Goal: Transaction & Acquisition: Purchase product/service

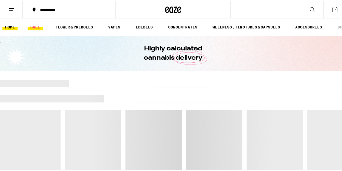
click at [34, 27] on link "SALE" at bounding box center [35, 26] width 15 height 6
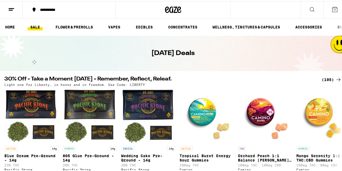
click at [328, 77] on div "(195)" at bounding box center [332, 78] width 20 height 6
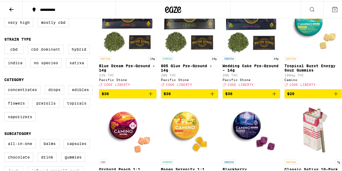
scroll to position [84, 0]
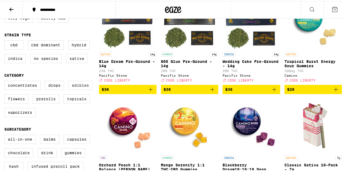
click at [79, 87] on label "Edibles" at bounding box center [80, 84] width 24 height 9
click at [6, 81] on input "Edibles" at bounding box center [5, 80] width 0 height 0
checkbox input "true"
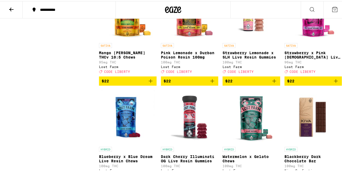
scroll to position [1748, 0]
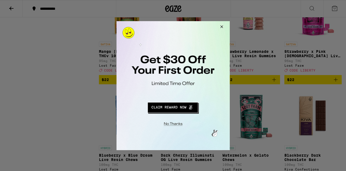
click at [167, 126] on button "Close Modal" at bounding box center [172, 122] width 110 height 8
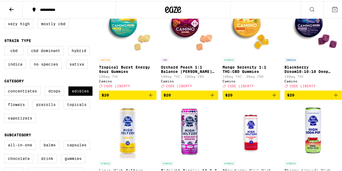
scroll to position [102, 0]
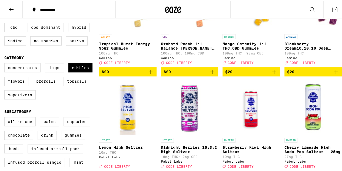
click at [31, 71] on label "Concentrates" at bounding box center [22, 66] width 36 height 9
click at [6, 63] on input "Concentrates" at bounding box center [5, 63] width 0 height 0
checkbox input "true"
click at [51, 69] on label "Drops" at bounding box center [54, 66] width 19 height 9
click at [6, 63] on input "Drops" at bounding box center [5, 63] width 0 height 0
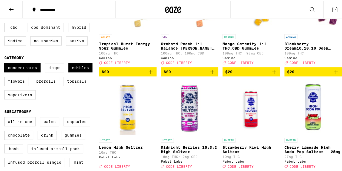
checkbox input "true"
click at [82, 71] on label "Edibles" at bounding box center [80, 66] width 24 height 9
click at [6, 63] on input "Edibles" at bounding box center [5, 63] width 0 height 0
checkbox input "false"
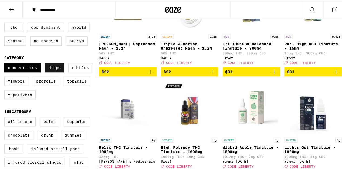
click at [57, 67] on label "Drops" at bounding box center [54, 66] width 19 height 9
click at [6, 63] on input "Drops" at bounding box center [5, 63] width 0 height 0
checkbox input "false"
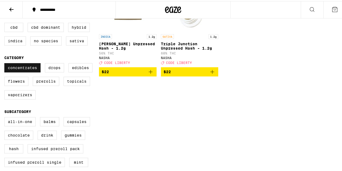
click at [25, 68] on label "Concentrates" at bounding box center [22, 66] width 36 height 9
click at [6, 63] on input "Concentrates" at bounding box center [5, 63] width 0 height 0
checkbox input "false"
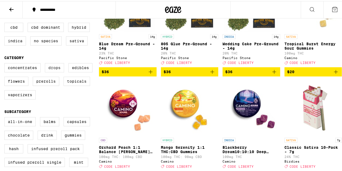
click at [57, 71] on label "Drops" at bounding box center [54, 66] width 19 height 9
click at [6, 63] on input "Drops" at bounding box center [5, 63] width 0 height 0
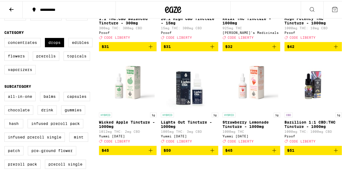
scroll to position [127, 0]
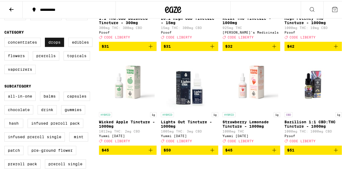
click at [55, 43] on label "Drops" at bounding box center [54, 41] width 19 height 9
click at [6, 38] on input "Drops" at bounding box center [5, 37] width 0 height 0
checkbox input "false"
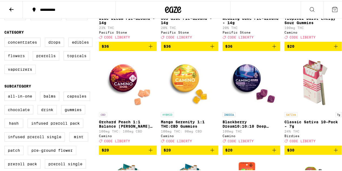
click at [17, 59] on label "Flowers" at bounding box center [16, 54] width 24 height 9
click at [6, 38] on input "Flowers" at bounding box center [5, 37] width 0 height 0
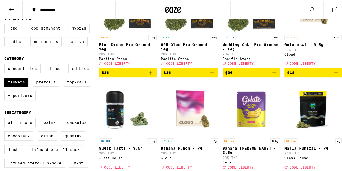
scroll to position [101, 0]
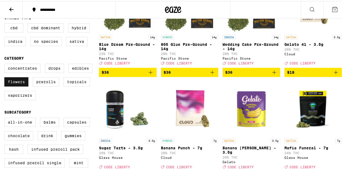
click at [23, 83] on label "Flowers" at bounding box center [16, 80] width 24 height 9
click at [6, 64] on input "Flowers" at bounding box center [5, 63] width 0 height 0
checkbox input "false"
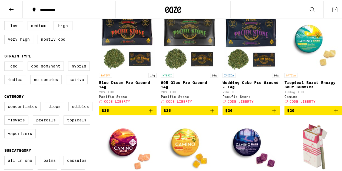
scroll to position [64, 0]
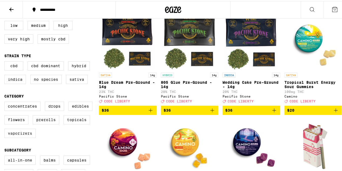
click at [25, 136] on label "Vaporizers" at bounding box center [19, 131] width 31 height 9
click at [6, 101] on input "Vaporizers" at bounding box center [5, 101] width 0 height 0
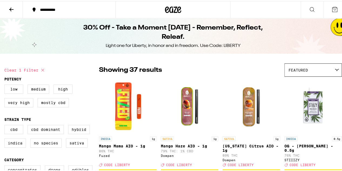
click at [43, 68] on icon at bounding box center [42, 69] width 3 height 3
checkbox input "false"
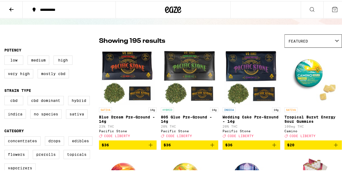
scroll to position [29, 0]
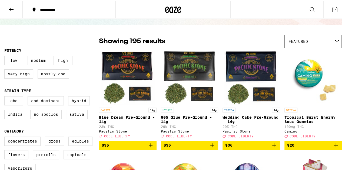
click at [9, 5] on button at bounding box center [11, 8] width 23 height 17
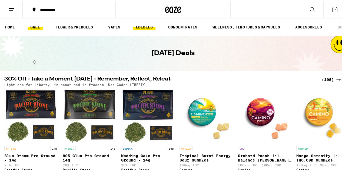
click at [145, 27] on link "EDIBLES" at bounding box center [144, 26] width 22 height 6
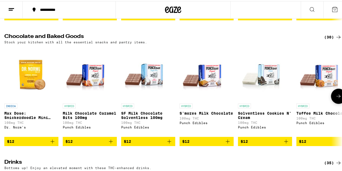
scroll to position [168, 0]
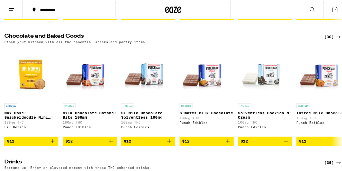
click at [330, 39] on div "(30)" at bounding box center [333, 35] width 18 height 6
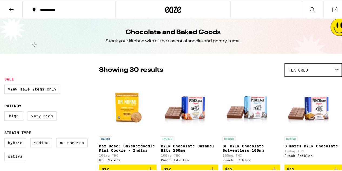
click at [6, 11] on button at bounding box center [11, 8] width 23 height 17
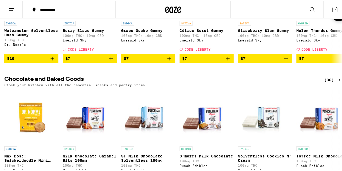
scroll to position [125, 0]
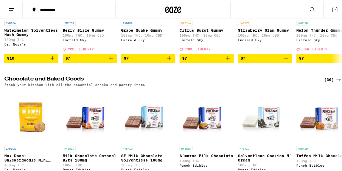
click at [326, 81] on div "(30)" at bounding box center [333, 78] width 18 height 6
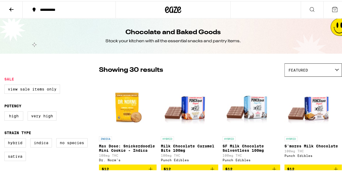
click at [8, 4] on button at bounding box center [11, 8] width 23 height 17
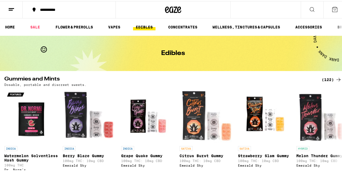
click at [325, 79] on div "(122)" at bounding box center [332, 78] width 20 height 6
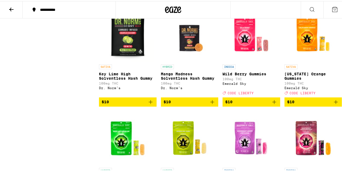
scroll to position [382, 0]
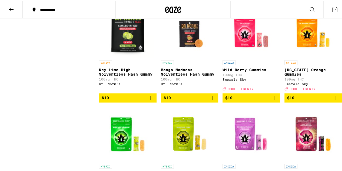
click at [111, 100] on span "$10" at bounding box center [128, 96] width 52 height 6
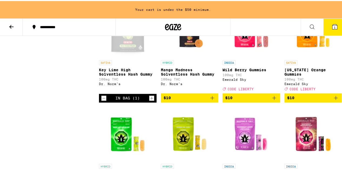
click at [171, 100] on span "$10" at bounding box center [190, 96] width 52 height 6
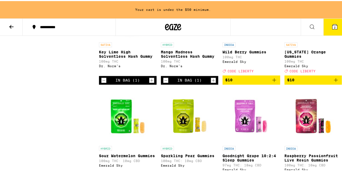
scroll to position [418, 0]
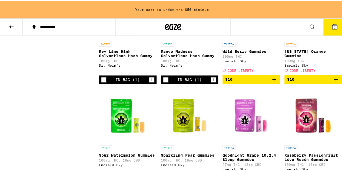
click at [236, 81] on span "$10" at bounding box center [251, 78] width 52 height 6
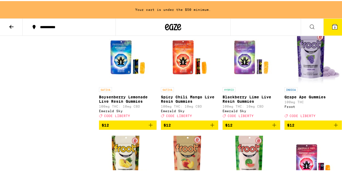
scroll to position [579, 0]
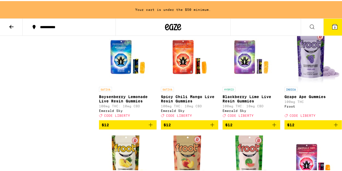
click at [114, 127] on span "$12" at bounding box center [128, 123] width 52 height 6
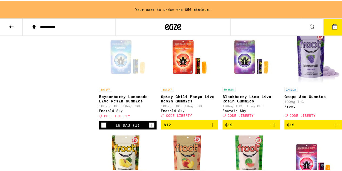
click at [307, 127] on span "$12" at bounding box center [313, 123] width 52 height 6
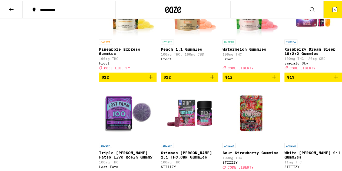
scroll to position [713, 0]
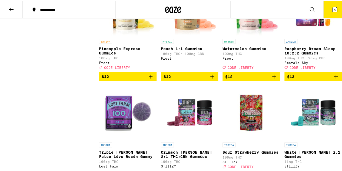
click at [247, 79] on span "$12" at bounding box center [251, 75] width 52 height 6
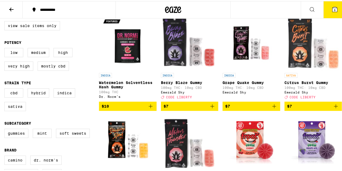
scroll to position [91, 0]
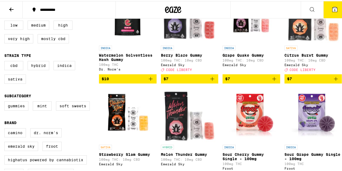
click at [115, 81] on span "$10" at bounding box center [128, 77] width 52 height 6
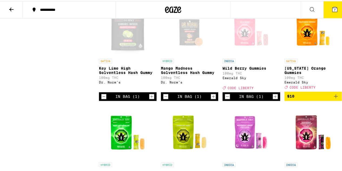
scroll to position [384, 0]
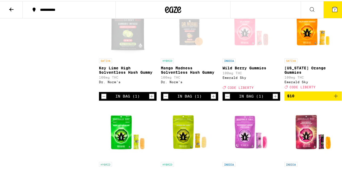
click at [306, 98] on span "$10" at bounding box center [313, 94] width 52 height 6
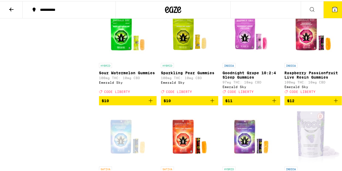
scroll to position [482, 0]
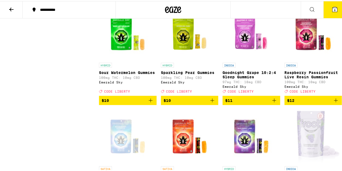
drag, startPoint x: 143, startPoint y: 117, endPoint x: 173, endPoint y: 121, distance: 31.1
click at [173, 102] on span "$10" at bounding box center [190, 99] width 52 height 6
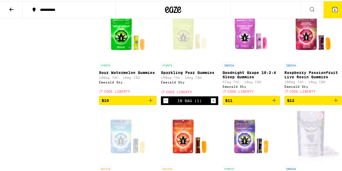
click at [143, 102] on span "$10" at bounding box center [128, 99] width 52 height 6
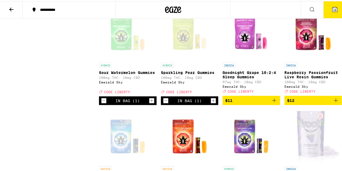
click at [296, 102] on span "$12" at bounding box center [313, 99] width 52 height 6
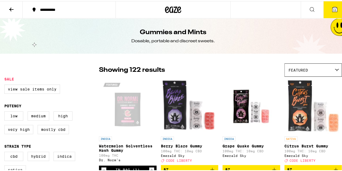
scroll to position [53, 0]
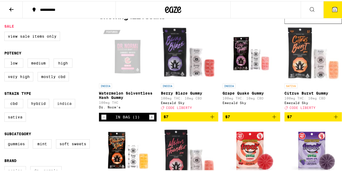
click at [69, 105] on label "Indica" at bounding box center [65, 102] width 22 height 9
click at [6, 99] on input "Indica" at bounding box center [5, 98] width 0 height 0
checkbox input "true"
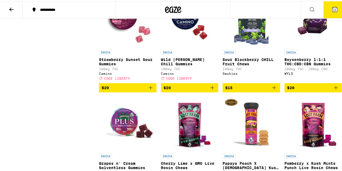
scroll to position [796, 0]
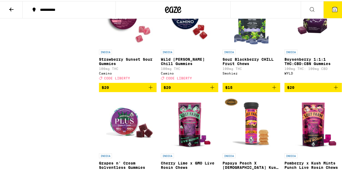
click at [211, 90] on icon "Add to bag" at bounding box center [212, 86] width 6 height 6
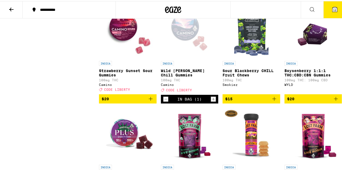
scroll to position [783, 0]
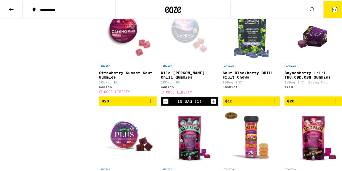
click at [121, 103] on span "$20" at bounding box center [128, 100] width 52 height 6
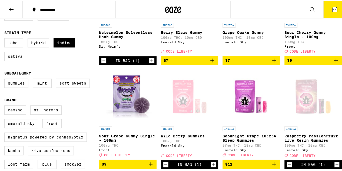
scroll to position [113, 0]
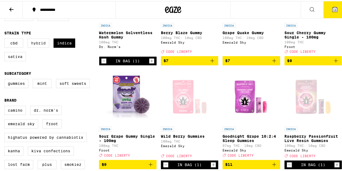
click at [18, 57] on label "Sativa" at bounding box center [15, 55] width 22 height 9
click at [6, 38] on input "Sativa" at bounding box center [5, 38] width 0 height 0
checkbox input "true"
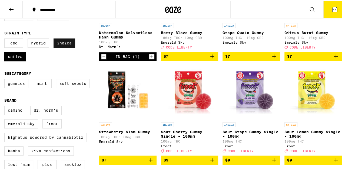
click at [72, 47] on label "Indica" at bounding box center [65, 41] width 22 height 9
click at [6, 38] on input "Indica" at bounding box center [5, 38] width 0 height 0
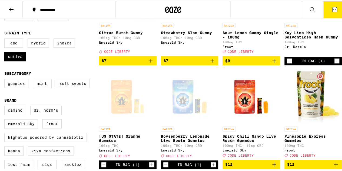
click at [74, 64] on div "CBD Hybrid Indica Sativa" at bounding box center [51, 50] width 95 height 27
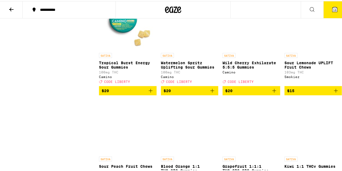
scroll to position [591, 0]
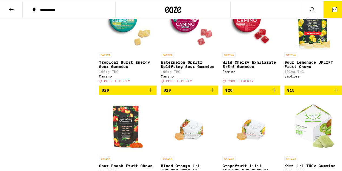
click at [134, 92] on span "$20" at bounding box center [128, 89] width 52 height 6
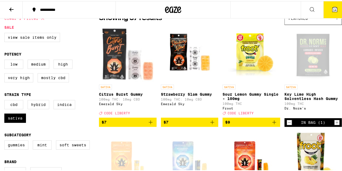
scroll to position [52, 0]
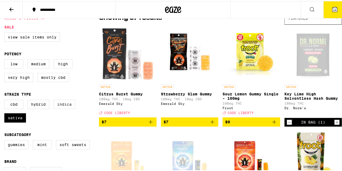
click at [68, 105] on label "Indica" at bounding box center [65, 102] width 22 height 9
click at [6, 100] on input "Indica" at bounding box center [5, 99] width 0 height 0
checkbox input "true"
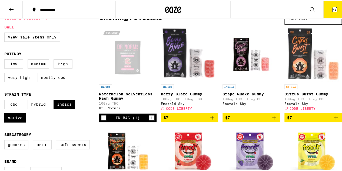
click at [34, 108] on label "Hybrid" at bounding box center [39, 102] width 22 height 9
click at [6, 100] on input "Hybrid" at bounding box center [5, 99] width 0 height 0
checkbox input "true"
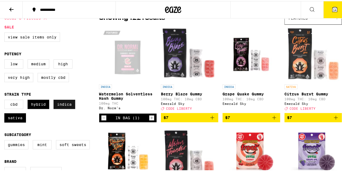
click at [61, 107] on label "Indica" at bounding box center [65, 102] width 22 height 9
click at [6, 100] on input "Indica" at bounding box center [5, 99] width 0 height 0
checkbox input "false"
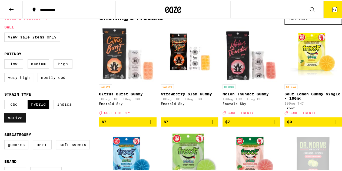
click at [19, 120] on label "Sativa" at bounding box center [15, 116] width 22 height 9
click at [6, 100] on input "Sativa" at bounding box center [5, 99] width 0 height 0
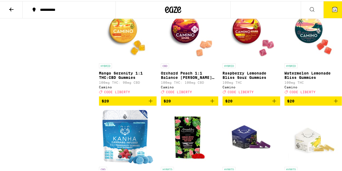
scroll to position [675, 0]
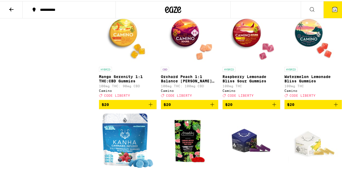
click at [272, 107] on icon "Add to bag" at bounding box center [274, 103] width 6 height 6
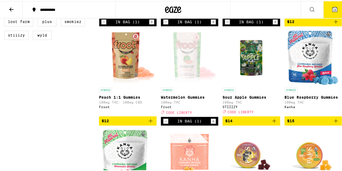
scroll to position [230, 0]
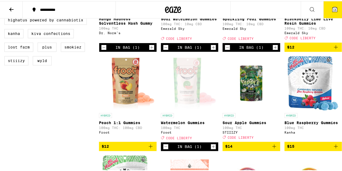
click at [326, 148] on span "$15" at bounding box center [313, 145] width 52 height 6
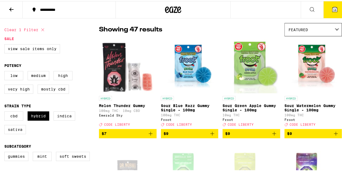
scroll to position [39, 0]
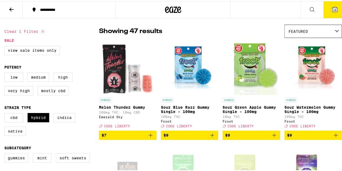
click at [335, 4] on button "16" at bounding box center [335, 8] width 23 height 17
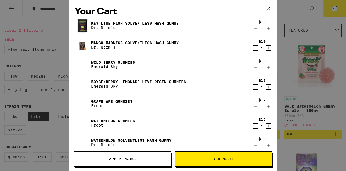
click at [253, 29] on icon "Decrement" at bounding box center [255, 28] width 5 height 6
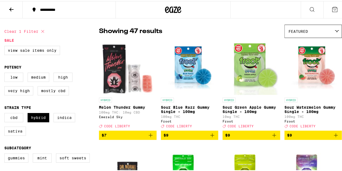
click at [332, 9] on icon at bounding box center [335, 8] width 6 height 6
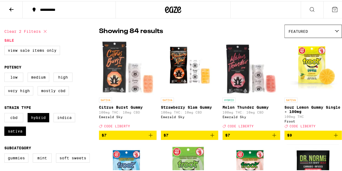
checkbox input "true"
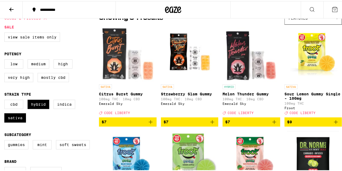
checkbox input "true"
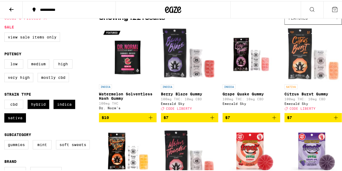
checkbox input "false"
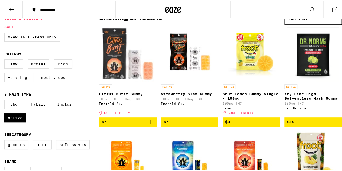
checkbox input "true"
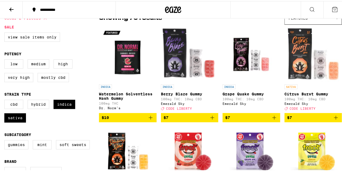
scroll to position [113, 0]
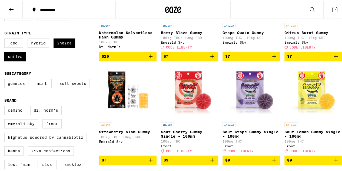
click at [77, 24] on div "Low Medium High Very High Mostly CBD" at bounding box center [51, 10] width 95 height 27
click at [16, 58] on label "Sativa" at bounding box center [15, 55] width 22 height 9
click at [6, 38] on input "Sativa" at bounding box center [5, 38] width 0 height 0
checkbox input "false"
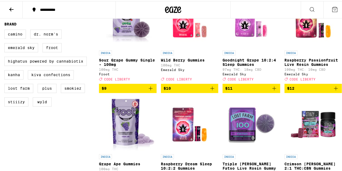
scroll to position [190, 0]
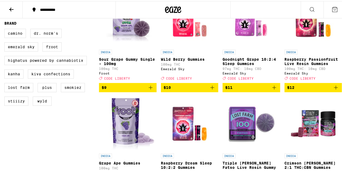
click at [197, 90] on span "$10" at bounding box center [190, 86] width 52 height 6
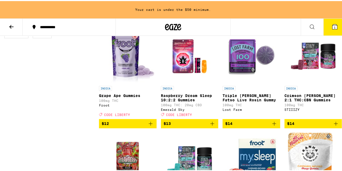
scroll to position [275, 0]
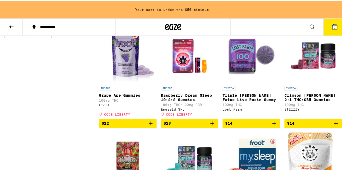
click at [146, 125] on span "$12" at bounding box center [128, 122] width 52 height 6
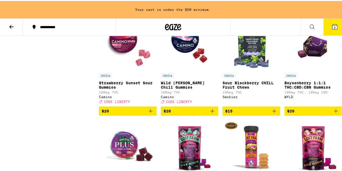
scroll to position [791, 0]
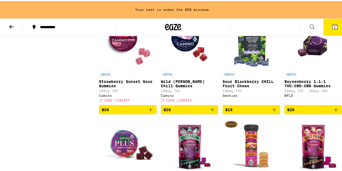
click at [209, 112] on icon "Add to bag" at bounding box center [212, 108] width 6 height 6
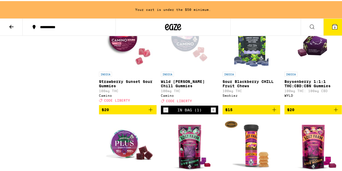
click at [148, 112] on icon "Add to bag" at bounding box center [150, 108] width 6 height 6
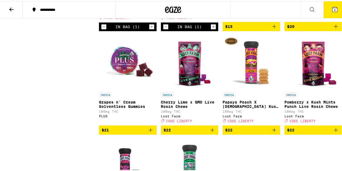
scroll to position [857, 0]
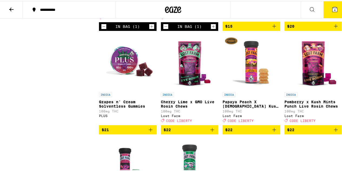
click at [272, 130] on icon "Add to bag" at bounding box center [274, 129] width 4 height 4
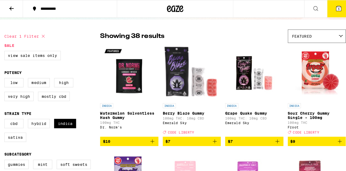
scroll to position [32, 0]
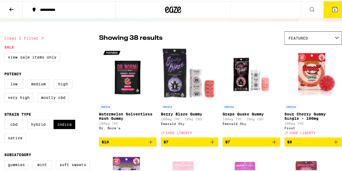
click at [332, 8] on icon at bounding box center [334, 8] width 5 height 5
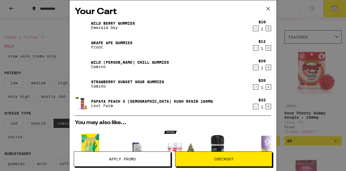
click at [255, 106] on icon "Decrement" at bounding box center [256, 106] width 3 height 0
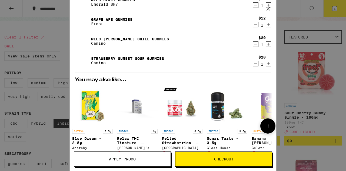
scroll to position [24, 0]
click at [266, 62] on icon "Increment" at bounding box center [268, 63] width 5 height 6
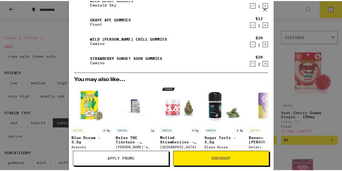
scroll to position [0, 0]
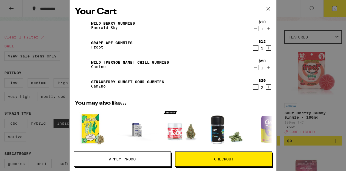
click at [253, 30] on icon "Decrement" at bounding box center [255, 28] width 5 height 6
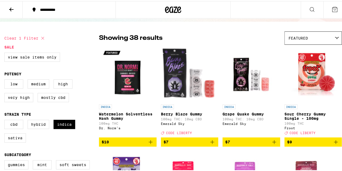
click at [332, 8] on icon at bounding box center [335, 8] width 6 height 6
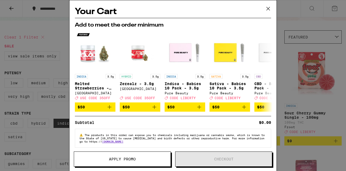
click at [270, 7] on icon at bounding box center [268, 8] width 3 height 3
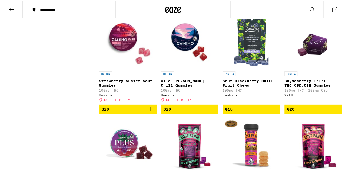
scroll to position [774, 0]
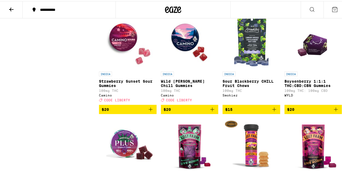
click at [149, 111] on icon "Add to bag" at bounding box center [150, 108] width 6 height 6
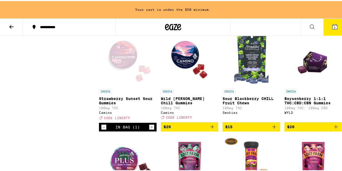
scroll to position [791, 0]
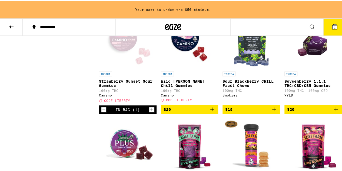
click at [149, 112] on icon "Increment" at bounding box center [151, 108] width 5 height 6
click at [210, 111] on icon "Add to bag" at bounding box center [212, 108] width 6 height 6
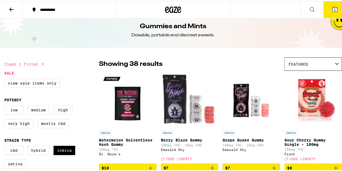
scroll to position [5, 0]
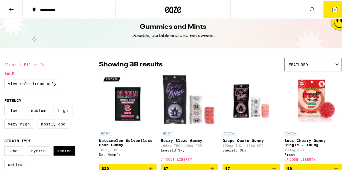
click at [37, 153] on label "Hybrid" at bounding box center [39, 149] width 22 height 9
click at [6, 146] on input "Hybrid" at bounding box center [5, 146] width 0 height 0
checkbox input "true"
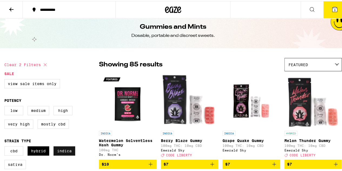
click at [69, 151] on label "Indica" at bounding box center [65, 149] width 22 height 9
click at [6, 146] on input "Indica" at bounding box center [5, 146] width 0 height 0
checkbox input "false"
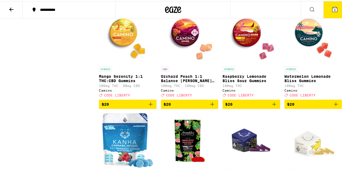
scroll to position [676, 0]
click at [272, 106] on icon "Add to bag" at bounding box center [274, 103] width 6 height 6
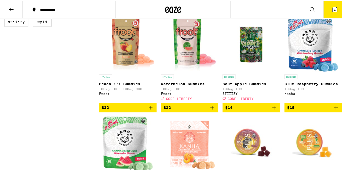
scroll to position [281, 0]
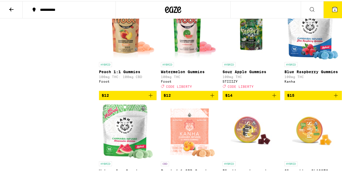
click at [210, 97] on icon "Add to bag" at bounding box center [212, 94] width 6 height 6
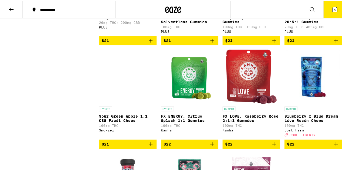
scroll to position [1040, 0]
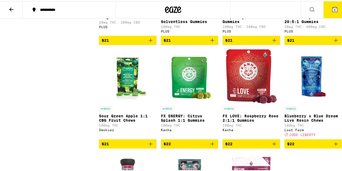
click at [332, 8] on icon at bounding box center [334, 8] width 5 height 5
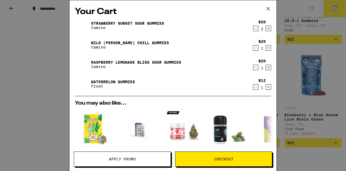
click at [24, 82] on div "Your Cart Strawberry Sunset Sour Gummies Camino $20 2 Wild [PERSON_NAME] Chill …" at bounding box center [173, 85] width 346 height 171
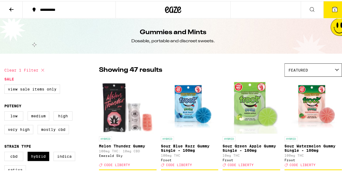
click at [67, 71] on div "Clear 1 filter" at bounding box center [51, 69] width 95 height 14
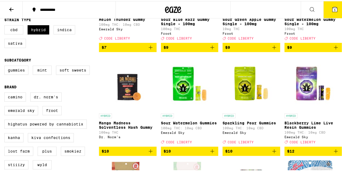
scroll to position [127, 0]
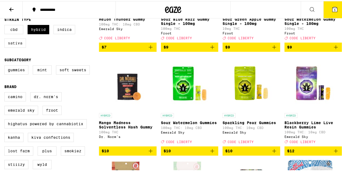
click at [18, 47] on label "Sativa" at bounding box center [15, 41] width 22 height 9
click at [6, 25] on input "Sativa" at bounding box center [5, 25] width 0 height 0
checkbox input "true"
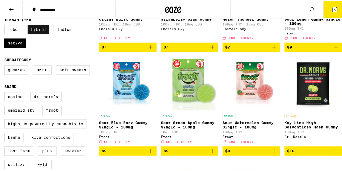
click at [44, 29] on label "Hybrid" at bounding box center [39, 28] width 22 height 9
click at [6, 25] on input "Hybrid" at bounding box center [5, 25] width 0 height 0
checkbox input "false"
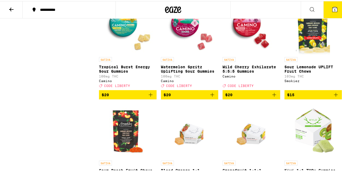
scroll to position [585, 0]
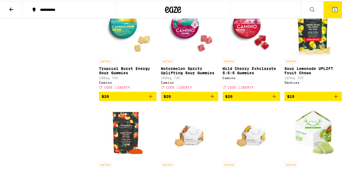
click at [150, 98] on icon "Add to bag" at bounding box center [150, 95] width 6 height 6
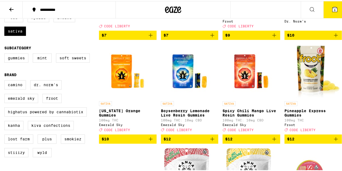
scroll to position [139, 0]
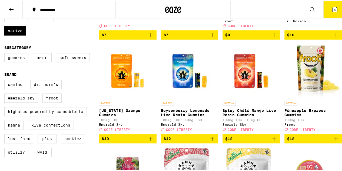
click at [149, 141] on icon "Add to bag" at bounding box center [150, 137] width 6 height 6
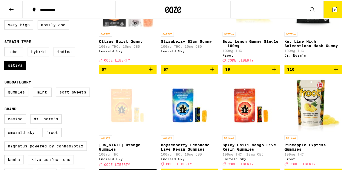
scroll to position [102, 0]
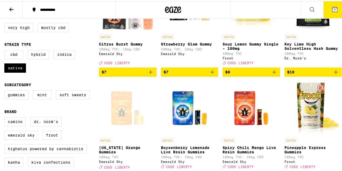
click at [332, 8] on icon at bounding box center [334, 8] width 5 height 5
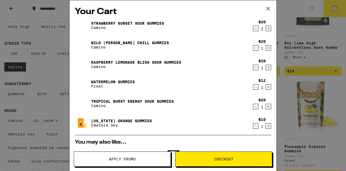
click at [342, 34] on div "Your Cart Strawberry Sunset Sour Gummies Camino $20 2 Wild [PERSON_NAME] Chill …" at bounding box center [173, 85] width 346 height 171
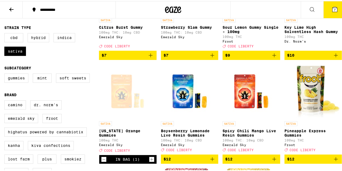
scroll to position [79, 0]
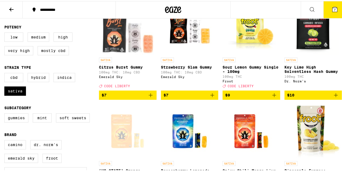
click at [271, 97] on icon "Add to bag" at bounding box center [274, 94] width 6 height 6
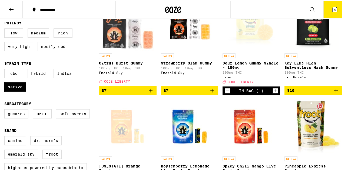
scroll to position [83, 0]
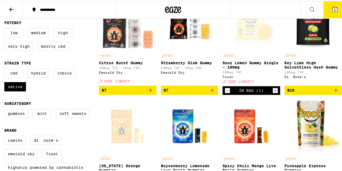
click at [333, 9] on icon at bounding box center [334, 8] width 5 height 5
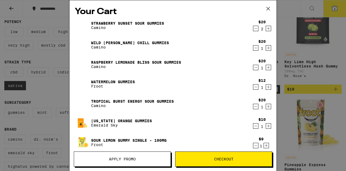
click at [141, 164] on button "Apply Promo" at bounding box center [122, 158] width 97 height 15
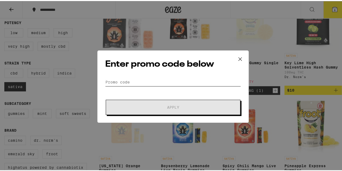
click at [163, 80] on input "Promo Code" at bounding box center [173, 81] width 136 height 8
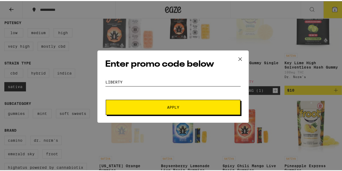
type input "liberty"
click at [153, 107] on span "Apply" at bounding box center [172, 106] width 97 height 4
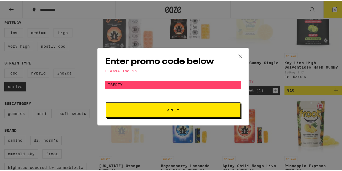
click at [240, 54] on icon at bounding box center [240, 55] width 8 height 8
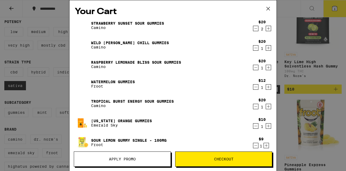
click at [298, 8] on div "Your Cart Strawberry Sunset Sour Gummies Camino $20 2 Wild [PERSON_NAME] Chill …" at bounding box center [173, 85] width 346 height 171
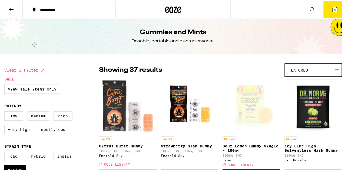
click at [13, 8] on icon at bounding box center [11, 8] width 6 height 6
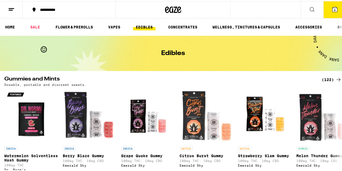
click at [10, 8] on icon at bounding box center [11, 8] width 6 height 6
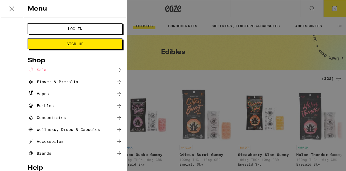
click at [74, 31] on button "Log In" at bounding box center [75, 28] width 95 height 11
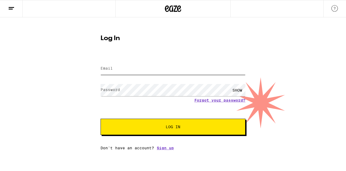
click at [165, 72] on input "Email" at bounding box center [173, 68] width 145 height 12
type input "[EMAIL_ADDRESS][DOMAIN_NAME]"
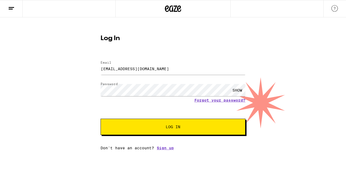
click at [148, 127] on span "Log In" at bounding box center [173, 127] width 101 height 4
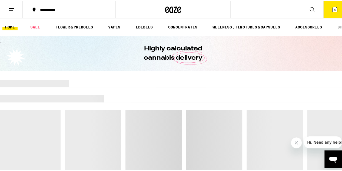
click at [258, 9] on div "**********" at bounding box center [173, 8] width 346 height 17
click at [332, 8] on icon at bounding box center [334, 8] width 5 height 5
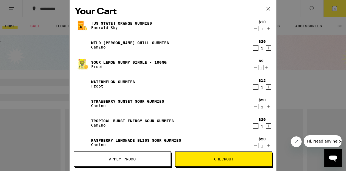
click at [131, 157] on span "Apply Promo" at bounding box center [122, 159] width 27 height 4
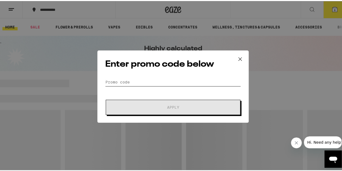
click at [144, 79] on input "Promo Code" at bounding box center [173, 81] width 136 height 8
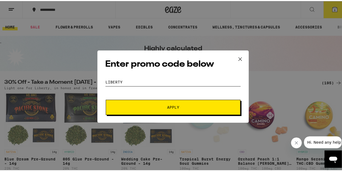
type input "Liberty"
click at [138, 107] on span "Apply" at bounding box center [172, 106] width 97 height 4
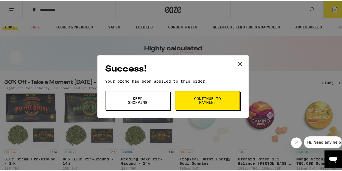
click at [160, 99] on button "Keep Shopping" at bounding box center [137, 99] width 65 height 19
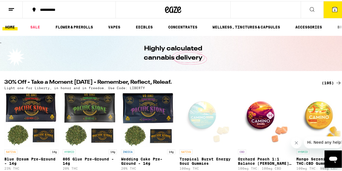
click at [332, 6] on icon at bounding box center [335, 8] width 6 height 6
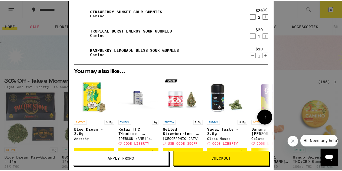
scroll to position [184, 0]
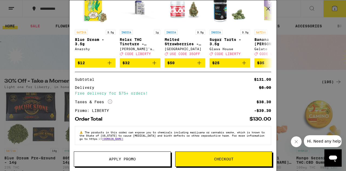
click at [34, 55] on div "Your Cart [US_STATE] Orange Gummies Emerald Sky $10 1 Wild [PERSON_NAME] Chill …" at bounding box center [173, 85] width 346 height 171
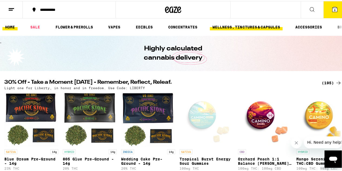
click at [260, 25] on link "WELLNESS, TINCTURES & CAPSULES" at bounding box center [246, 26] width 73 height 6
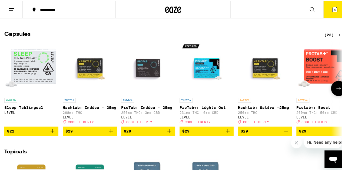
scroll to position [294, 0]
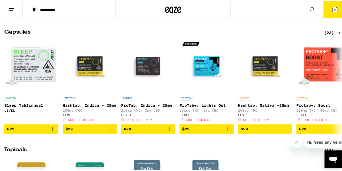
click at [335, 35] on icon at bounding box center [338, 31] width 6 height 6
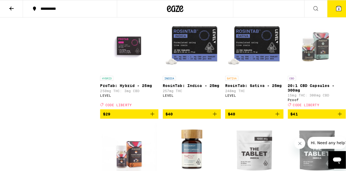
scroll to position [259, 0]
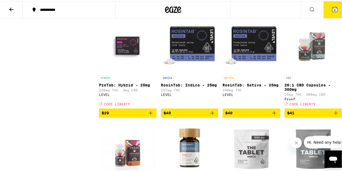
click at [150, 115] on icon "Add to bag" at bounding box center [150, 111] width 6 height 6
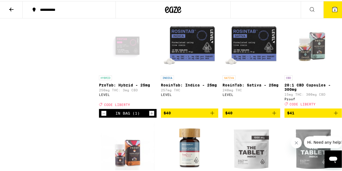
click at [332, 5] on icon at bounding box center [335, 8] width 6 height 6
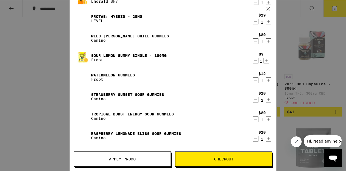
scroll to position [27, 0]
click at [104, 132] on link "Raspberry Lemonade Bliss Sour Gummies" at bounding box center [136, 133] width 90 height 4
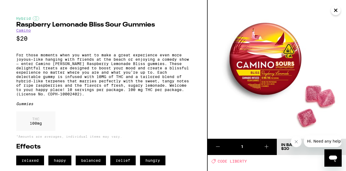
click at [335, 13] on icon "Close" at bounding box center [336, 10] width 6 height 8
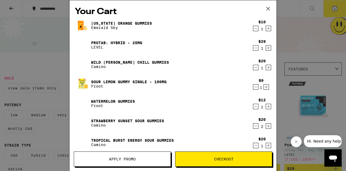
click at [298, 29] on div "Your Cart [US_STATE] Orange Gummies Emerald Sky $10 1 ProTab: Hybrid - 25mg LEV…" at bounding box center [173, 85] width 346 height 171
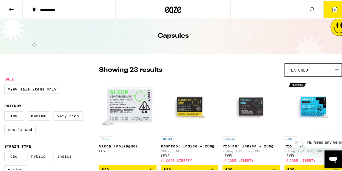
click at [9, 5] on button at bounding box center [11, 8] width 23 height 17
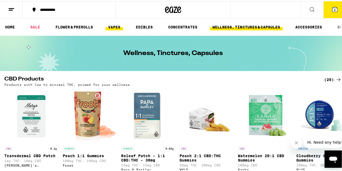
click at [113, 24] on link "VAPES" at bounding box center [114, 26] width 18 height 6
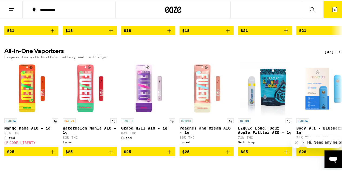
scroll to position [148, 0]
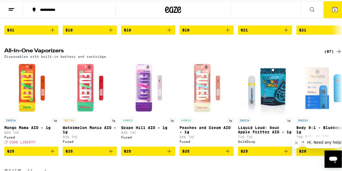
click at [325, 50] on div "(97)" at bounding box center [333, 50] width 18 height 6
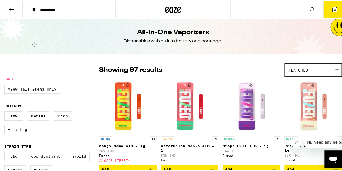
click at [20, 87] on label "View Sale Items Only" at bounding box center [32, 87] width 56 height 9
click at [6, 84] on input "View Sale Items Only" at bounding box center [5, 84] width 0 height 0
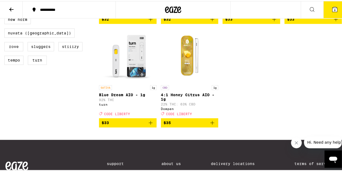
scroll to position [258, 0]
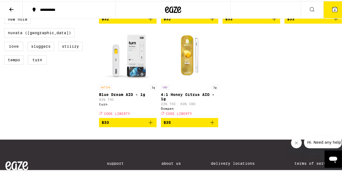
click at [144, 124] on span "$33" at bounding box center [128, 121] width 52 height 6
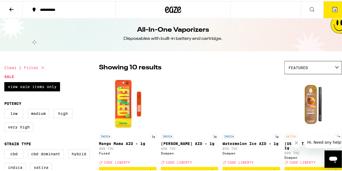
scroll to position [0, 0]
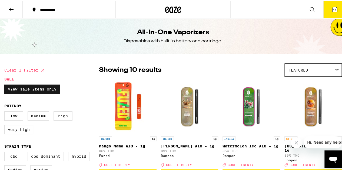
click at [44, 88] on label "View Sale Items Only" at bounding box center [32, 87] width 56 height 9
click at [6, 84] on input "View Sale Items Only" at bounding box center [5, 84] width 0 height 0
checkbox input "false"
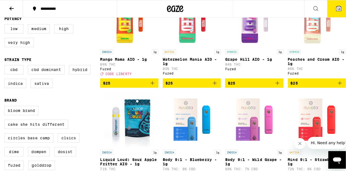
scroll to position [86, 0]
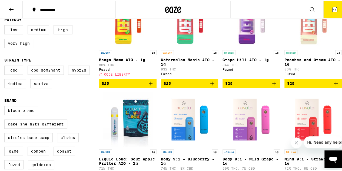
click at [336, 11] on button "10" at bounding box center [335, 8] width 23 height 17
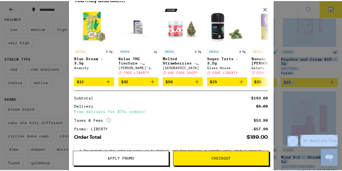
scroll to position [96, 0]
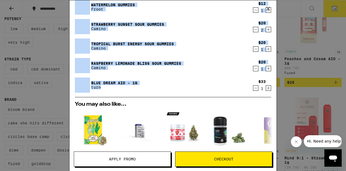
drag, startPoint x: 91, startPoint y: 23, endPoint x: 205, endPoint y: 93, distance: 134.2
click at [205, 93] on div "[US_STATE] Orange Gummies Emerald Sky $10 1 ProTab: Hybrid - 25mg LEVEL $29 1 W…" at bounding box center [173, 9] width 196 height 175
copy div "[US_STATE] Orange Gummies Emerald Sky $10 1 ProTab: Hybrid - 25mg LEVEL $29 1 W…"
click at [57, 45] on div "Your Cart [US_STATE] Orange Gummies Emerald Sky $10 1 ProTab: Hybrid - 25mg LEV…" at bounding box center [173, 85] width 346 height 171
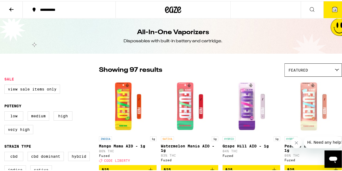
click at [10, 10] on icon at bounding box center [11, 8] width 6 height 6
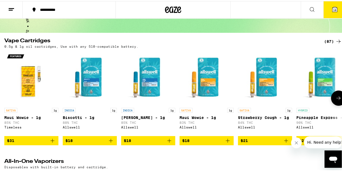
scroll to position [53, 0]
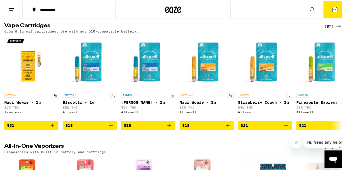
click at [325, 26] on div "(87)" at bounding box center [333, 25] width 18 height 6
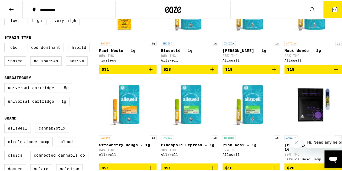
scroll to position [96, 0]
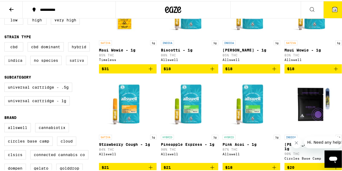
click at [77, 61] on label "Sativa" at bounding box center [77, 59] width 22 height 9
click at [6, 42] on input "Sativa" at bounding box center [5, 42] width 0 height 0
checkbox input "true"
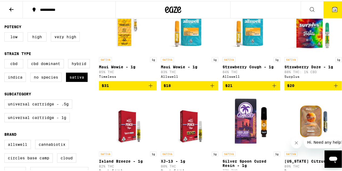
scroll to position [80, 0]
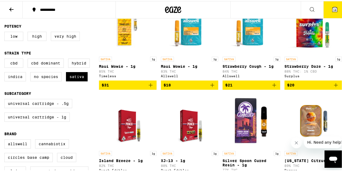
click at [211, 86] on icon "Add to bag" at bounding box center [212, 84] width 4 height 4
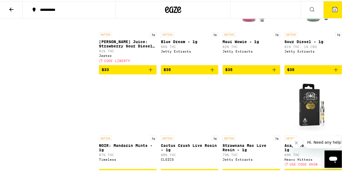
scroll to position [396, 0]
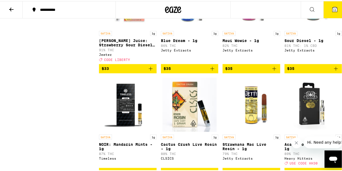
click at [150, 71] on icon "Add to bag" at bounding box center [150, 67] width 6 height 6
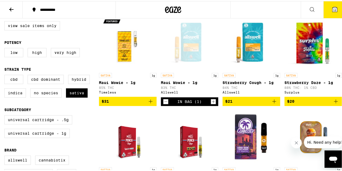
scroll to position [42, 0]
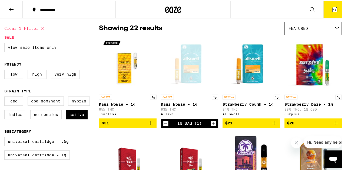
click at [77, 102] on label "Hybrid" at bounding box center [79, 99] width 22 height 9
click at [6, 96] on input "Hybrid" at bounding box center [5, 96] width 0 height 0
checkbox input "true"
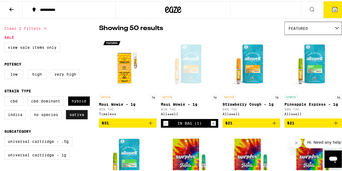
click at [76, 117] on label "Sativa" at bounding box center [77, 113] width 22 height 9
click at [6, 96] on input "Sativa" at bounding box center [5, 96] width 0 height 0
checkbox input "false"
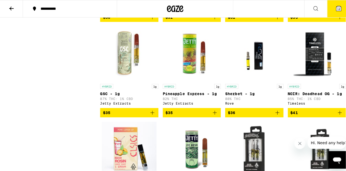
scroll to position [442, 0]
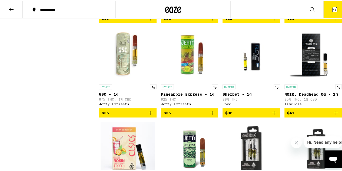
click at [332, 6] on icon at bounding box center [335, 8] width 6 height 6
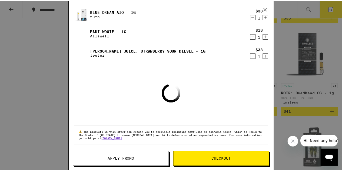
scroll to position [161, 0]
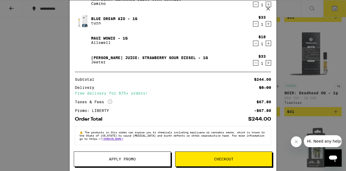
click at [10, 84] on div "Your Cart [US_STATE] Orange Gummies Emerald Sky $10 1 ProTab: Hybrid - 25mg LEV…" at bounding box center [173, 85] width 346 height 171
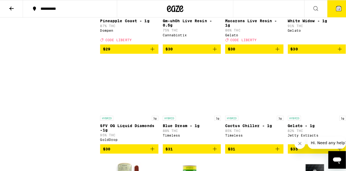
scroll to position [313, 0]
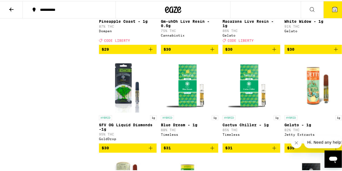
click at [332, 6] on icon at bounding box center [335, 8] width 6 height 6
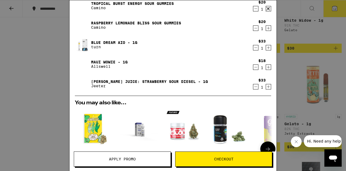
scroll to position [137, 0]
click at [108, 42] on link "Blue Dream AIO - 1g" at bounding box center [114, 42] width 46 height 4
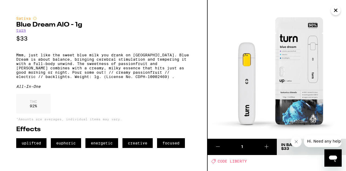
click at [339, 11] on button "Close" at bounding box center [336, 10] width 10 height 10
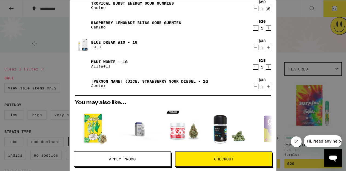
click at [118, 79] on link "[PERSON_NAME] Juice: Strawberry Sour Diesel - 1g" at bounding box center [149, 81] width 117 height 4
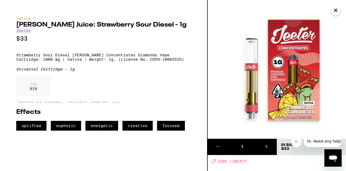
click at [338, 11] on icon "Close" at bounding box center [336, 10] width 6 height 8
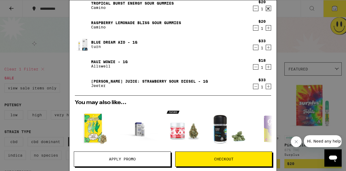
click at [104, 60] on link "Maui Wowie - 1g" at bounding box center [109, 62] width 37 height 4
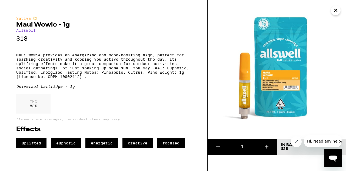
click at [337, 9] on icon "Close" at bounding box center [336, 10] width 6 height 8
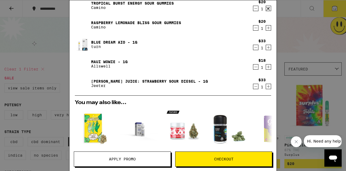
click at [4, 40] on div "Your Cart [US_STATE] Orange Gummies Emerald Sky $10 1 ProTab: Hybrid - 25mg LEV…" at bounding box center [173, 85] width 346 height 171
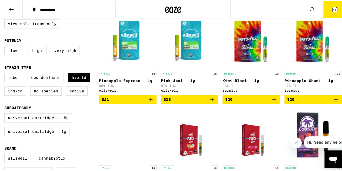
scroll to position [65, 0]
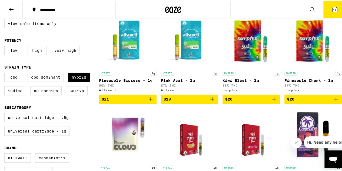
click at [188, 32] on img "Open page for Pink Acai - 1g from Allswell" at bounding box center [190, 40] width 54 height 54
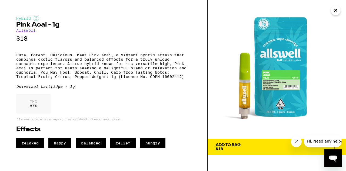
click at [266, 145] on span "Add To Bag $18" at bounding box center [277, 147] width 122 height 8
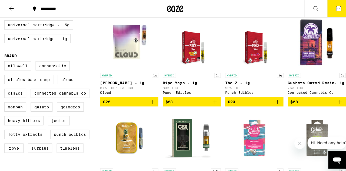
scroll to position [155, 0]
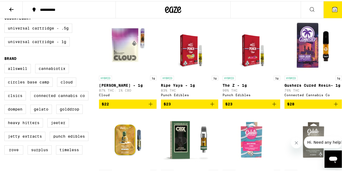
click at [189, 51] on img "Open page for Ripe Yaya - 1g from Punch Edibles" at bounding box center [190, 45] width 42 height 54
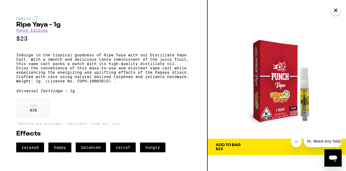
click at [227, 146] on div "Add To Bag" at bounding box center [228, 145] width 25 height 4
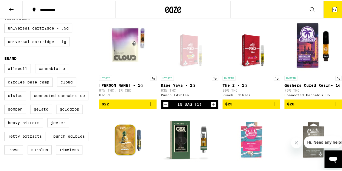
click at [333, 9] on span "14" at bounding box center [334, 8] width 3 height 3
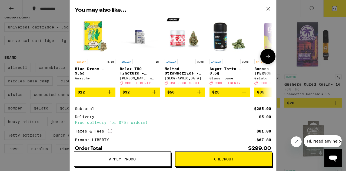
scroll to position [246, 0]
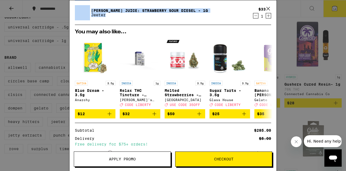
drag, startPoint x: 90, startPoint y: 22, endPoint x: 193, endPoint y: 12, distance: 103.7
copy div "[US_STATE] Orange Gummies Emerald Sky $10 1 ProTab: Hybrid - 25mg LEVEL $29 1 W…"
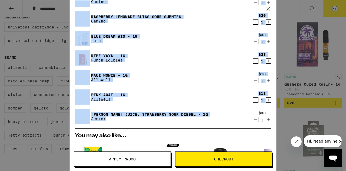
scroll to position [143, 0]
click at [287, 11] on div "Your Cart [US_STATE] Orange Gummies Emerald Sky $10 1 ProTab: Hybrid - 25mg LEV…" at bounding box center [173, 85] width 346 height 171
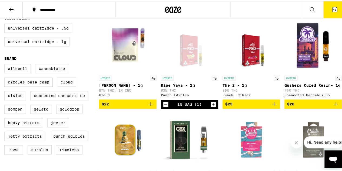
click at [332, 6] on icon at bounding box center [334, 8] width 5 height 5
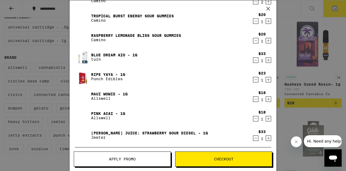
scroll to position [140, 0]
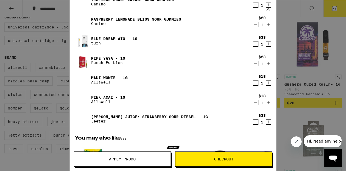
click at [253, 44] on icon "Decrement" at bounding box center [255, 44] width 5 height 6
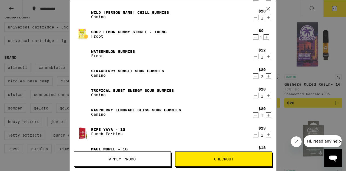
scroll to position [49, 0]
click at [253, 76] on icon "Decrement" at bounding box center [255, 76] width 5 height 6
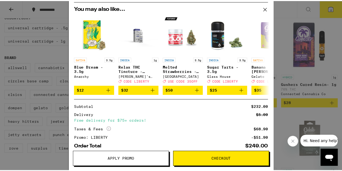
scroll to position [251, 0]
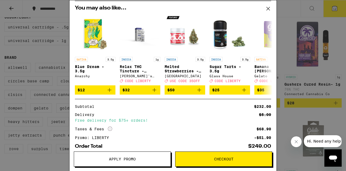
click at [292, 9] on div "Your Cart [US_STATE] Orange Gummies Emerald Sky $10 1 ProTab: Hybrid - 25mg LEV…" at bounding box center [173, 85] width 346 height 171
